Goal: Check status: Check status

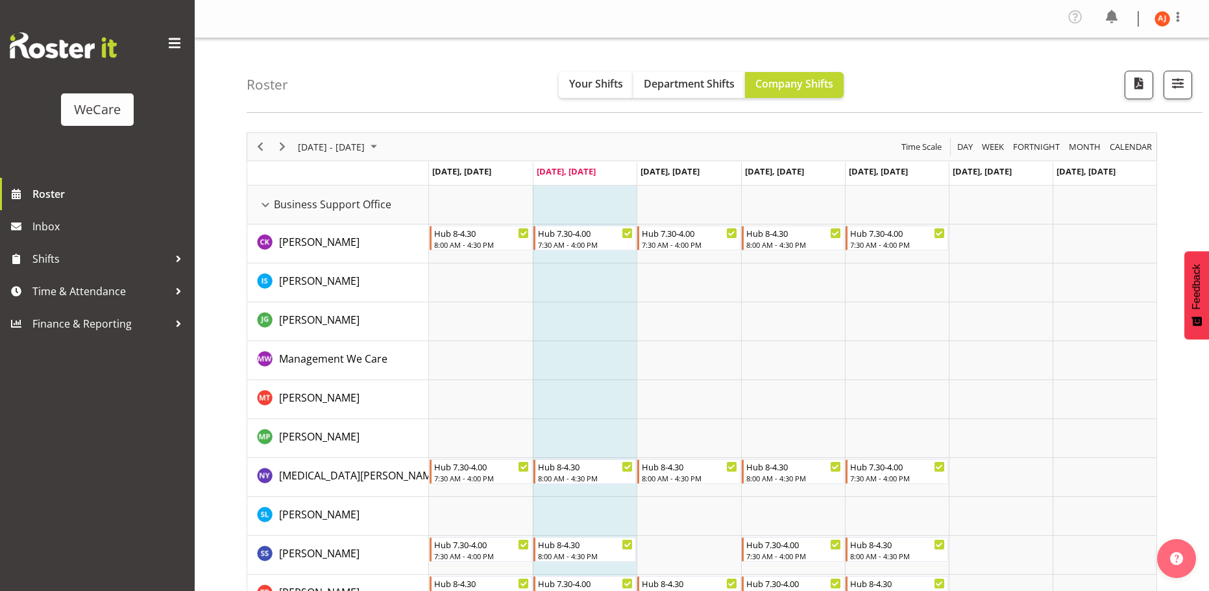
scroll to position [389, 0]
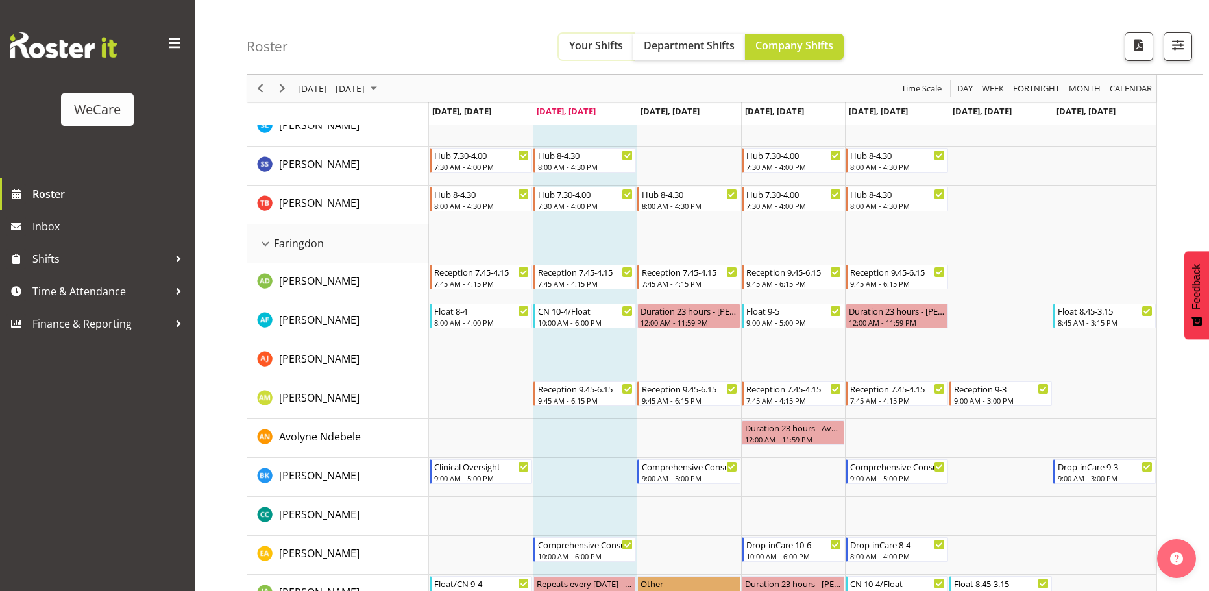
click at [619, 42] on span "Your Shifts" at bounding box center [596, 45] width 54 height 14
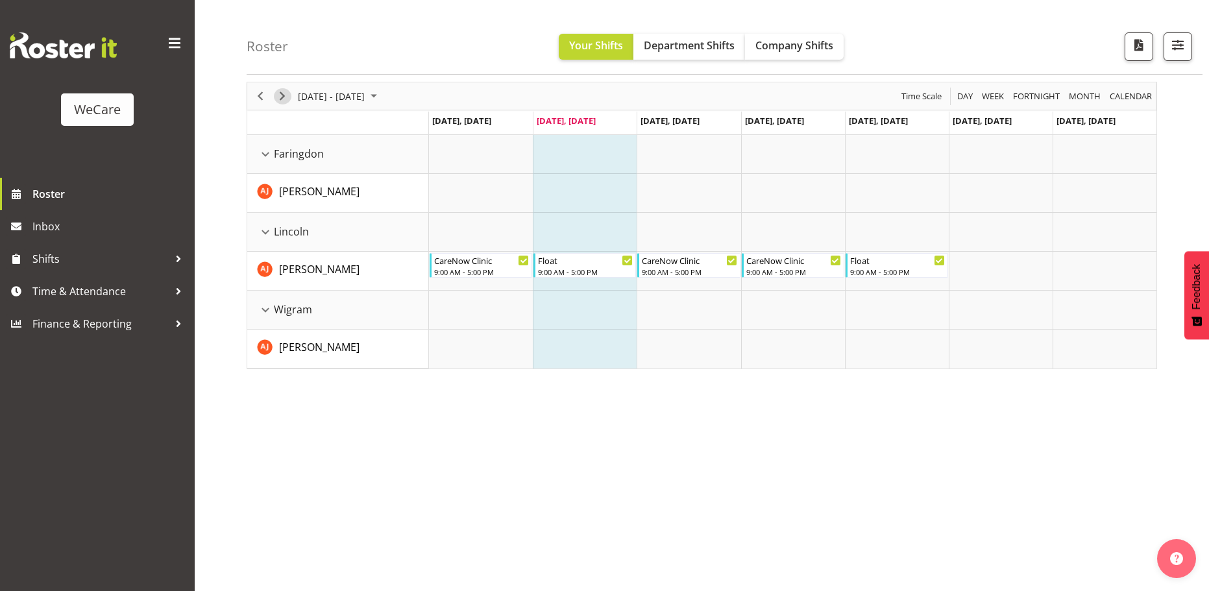
click at [288, 99] on span "Next" at bounding box center [283, 96] width 16 height 16
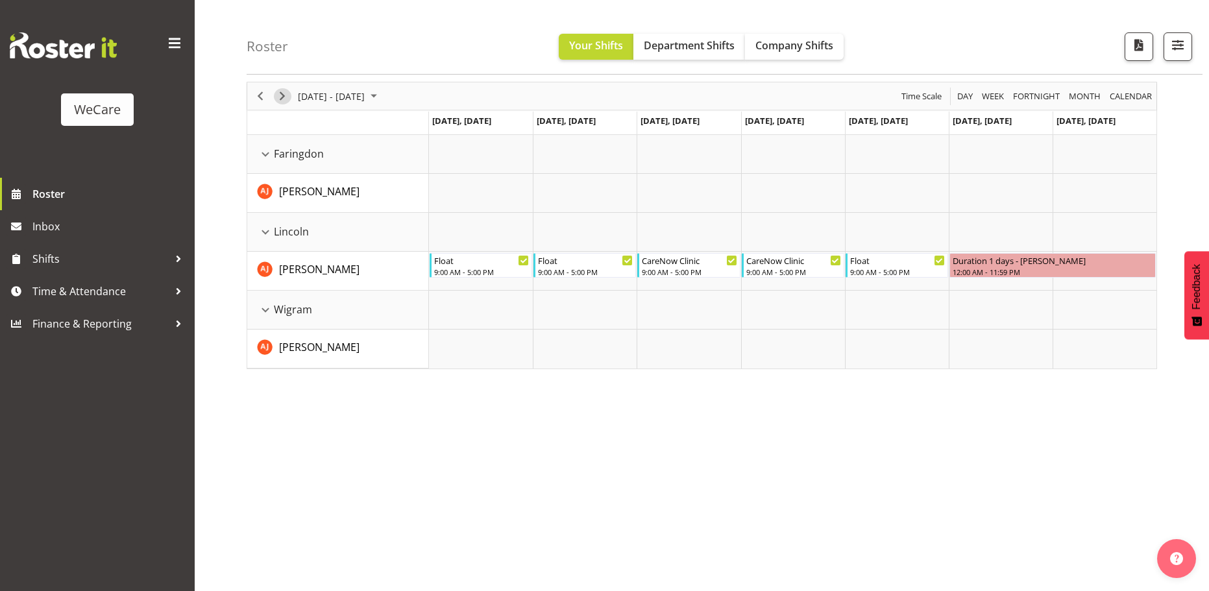
click at [288, 99] on span "Next" at bounding box center [283, 96] width 16 height 16
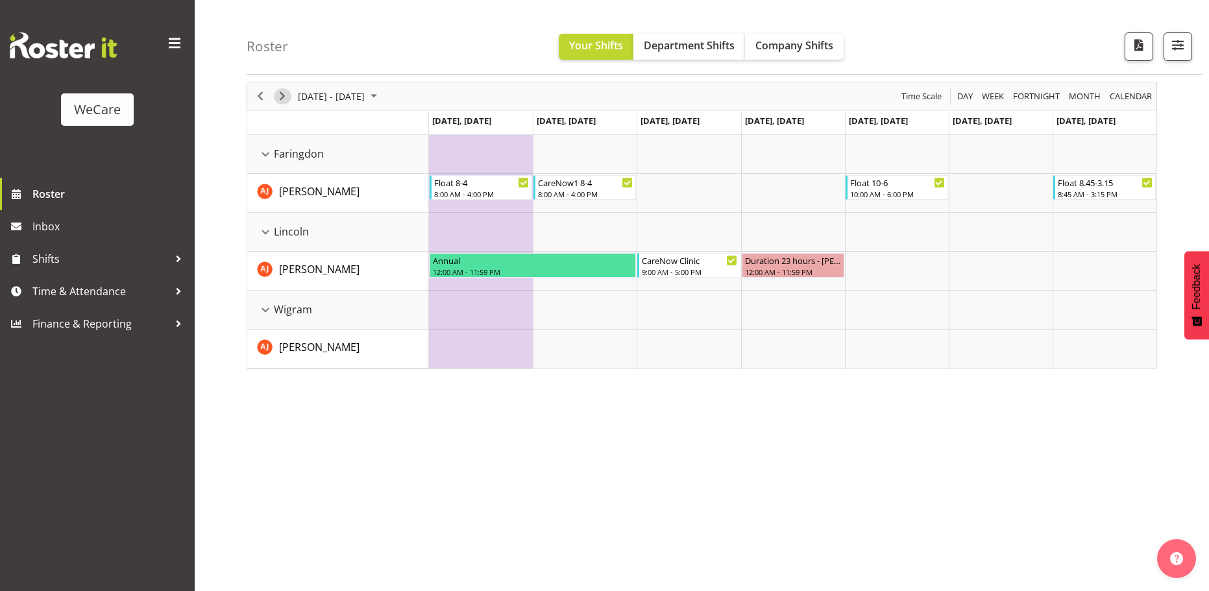
click at [285, 97] on span "Next" at bounding box center [283, 96] width 16 height 16
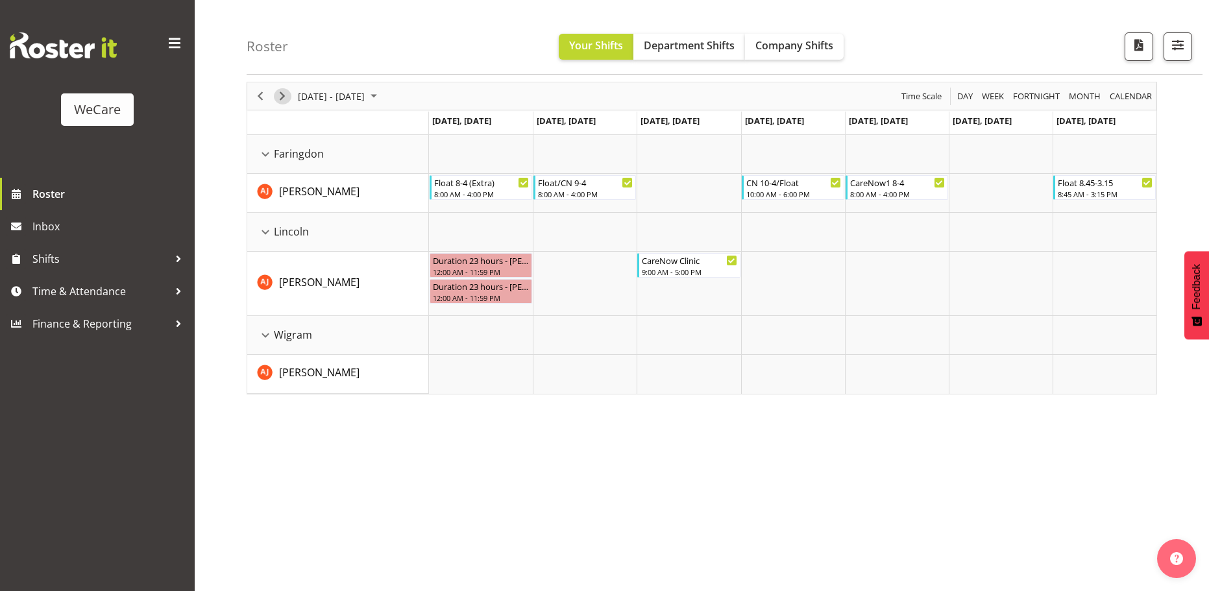
click at [283, 95] on span "Next" at bounding box center [283, 96] width 16 height 16
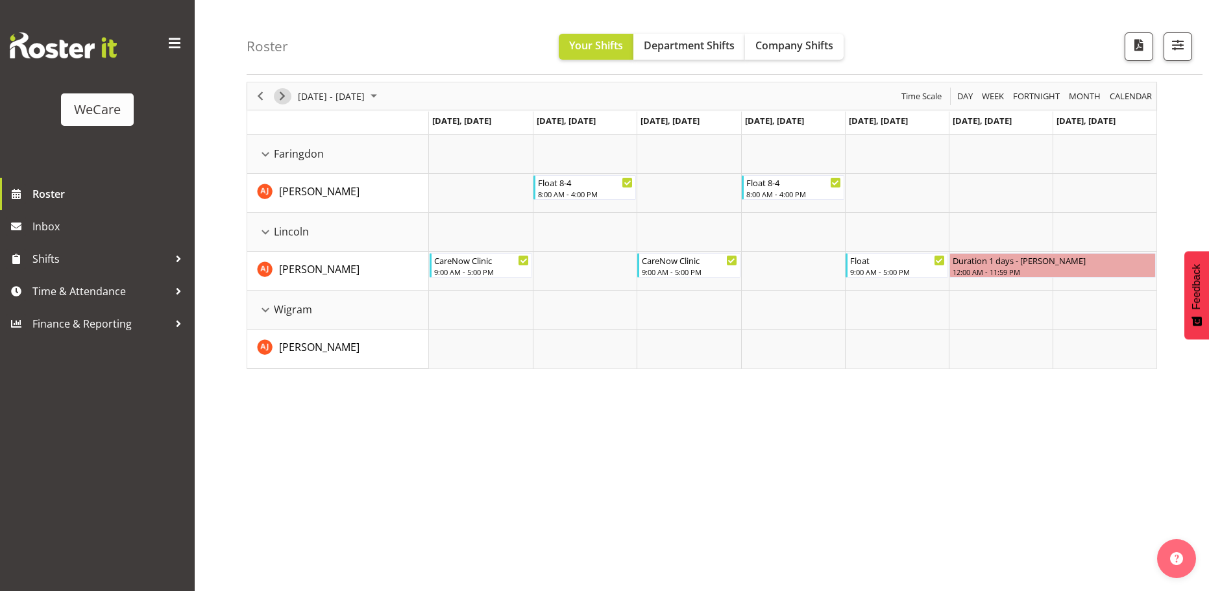
click at [286, 100] on span "Next" at bounding box center [283, 96] width 16 height 16
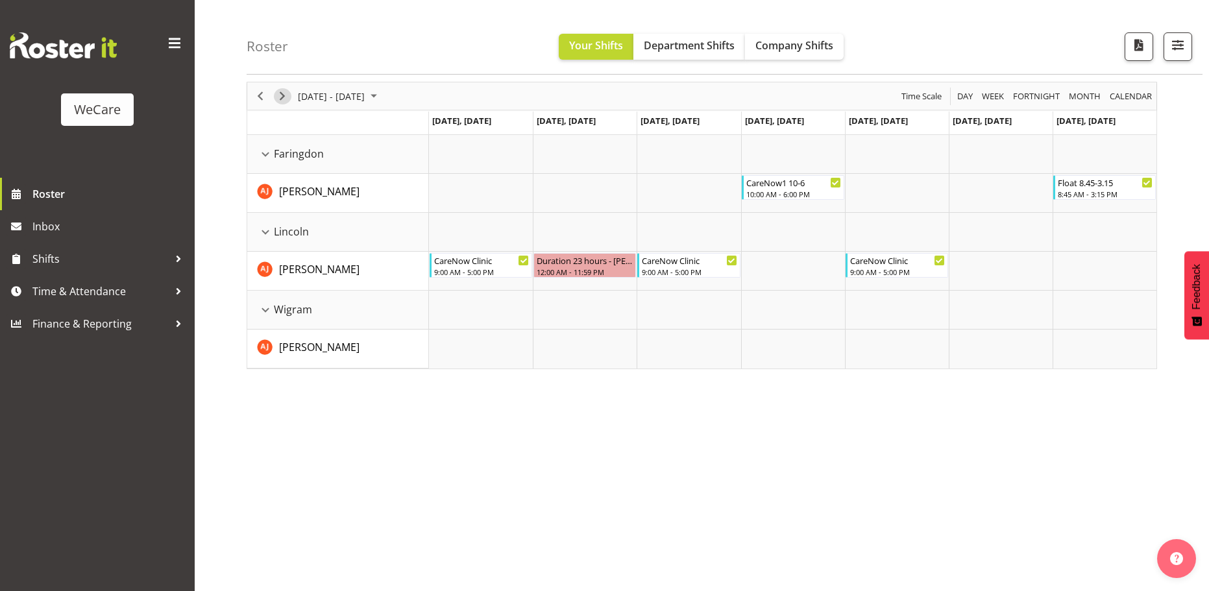
click at [280, 95] on span "Next" at bounding box center [283, 96] width 16 height 16
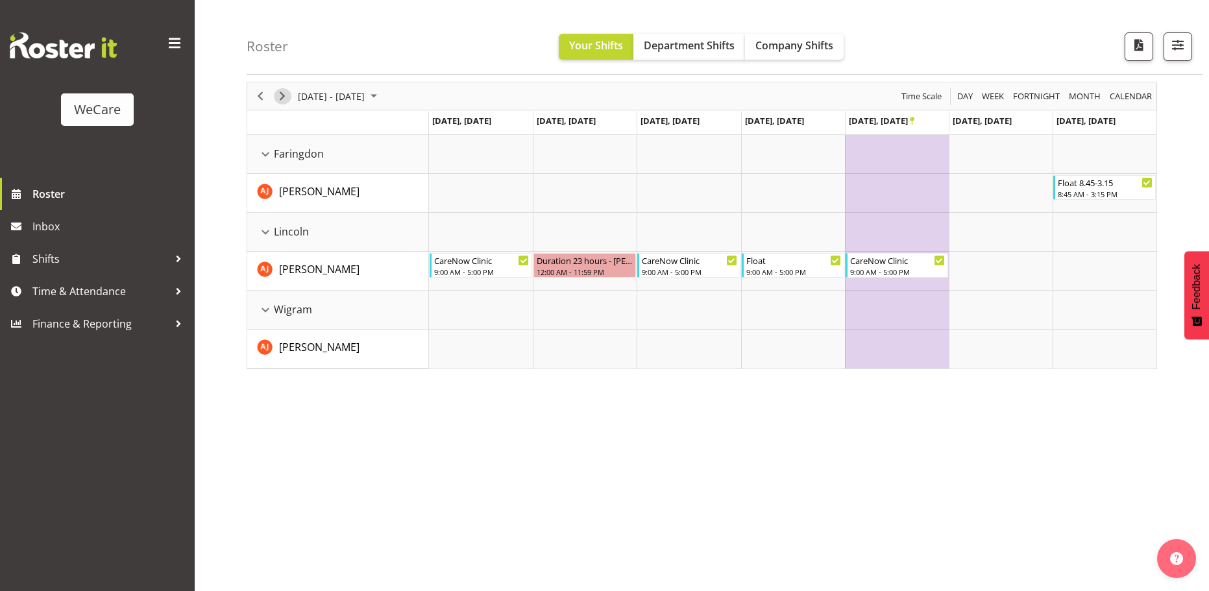
click at [278, 95] on span "Next" at bounding box center [283, 96] width 16 height 16
